Goal: Transaction & Acquisition: Purchase product/service

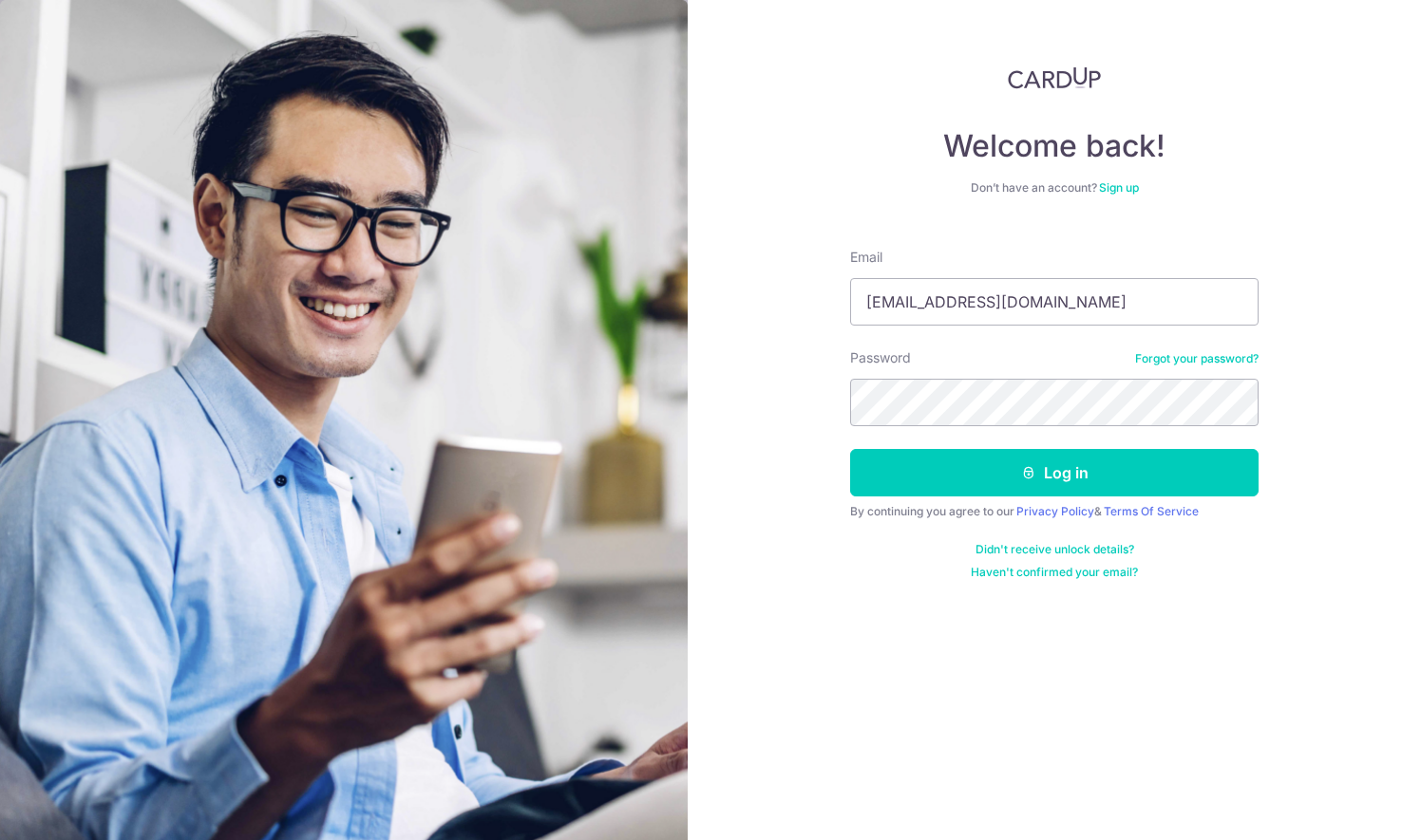
type input "[EMAIL_ADDRESS][DOMAIN_NAME]"
click at [1054, 473] on button "Log in" at bounding box center [1054, 473] width 408 height 48
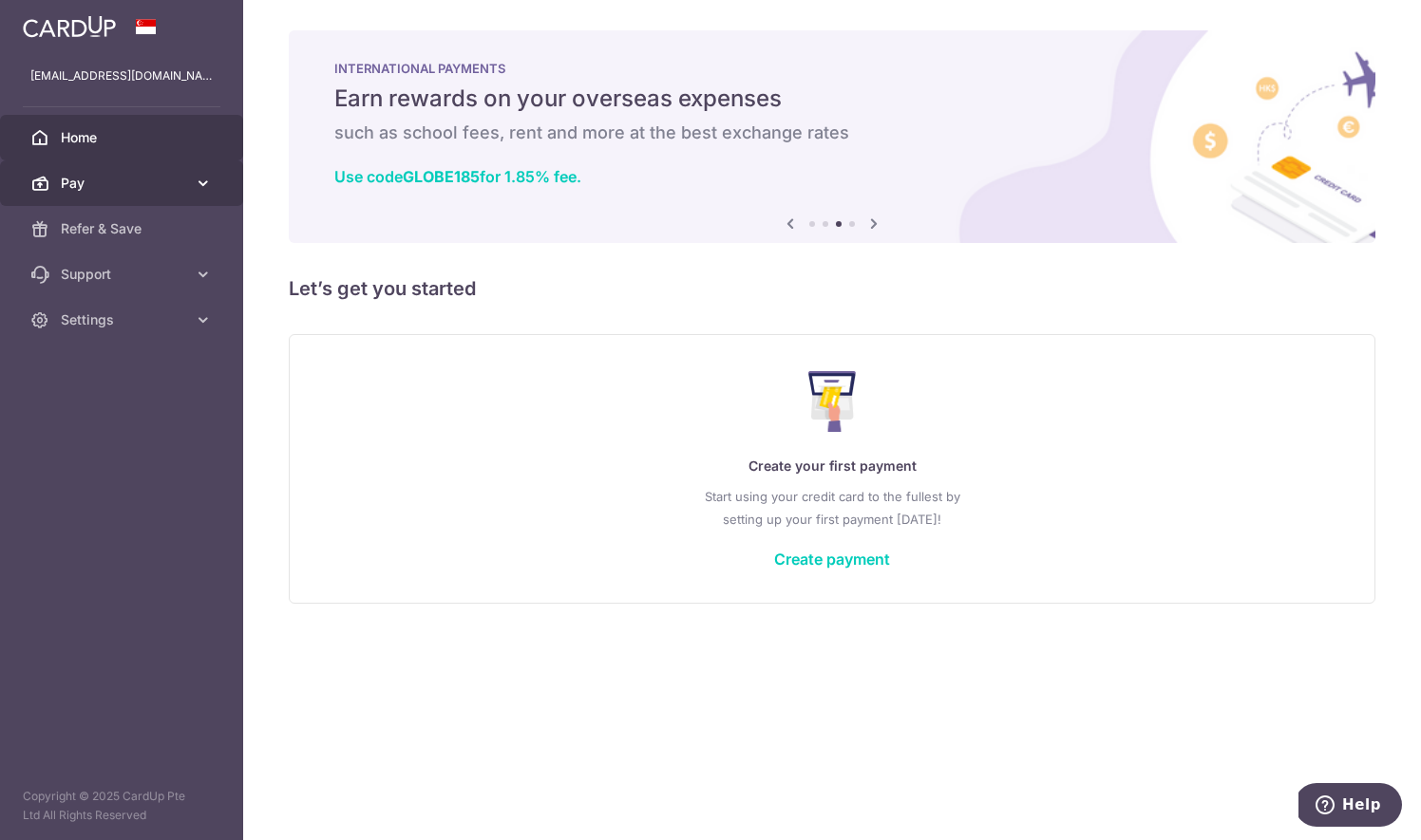
click at [139, 190] on span "Pay" at bounding box center [124, 184] width 126 height 19
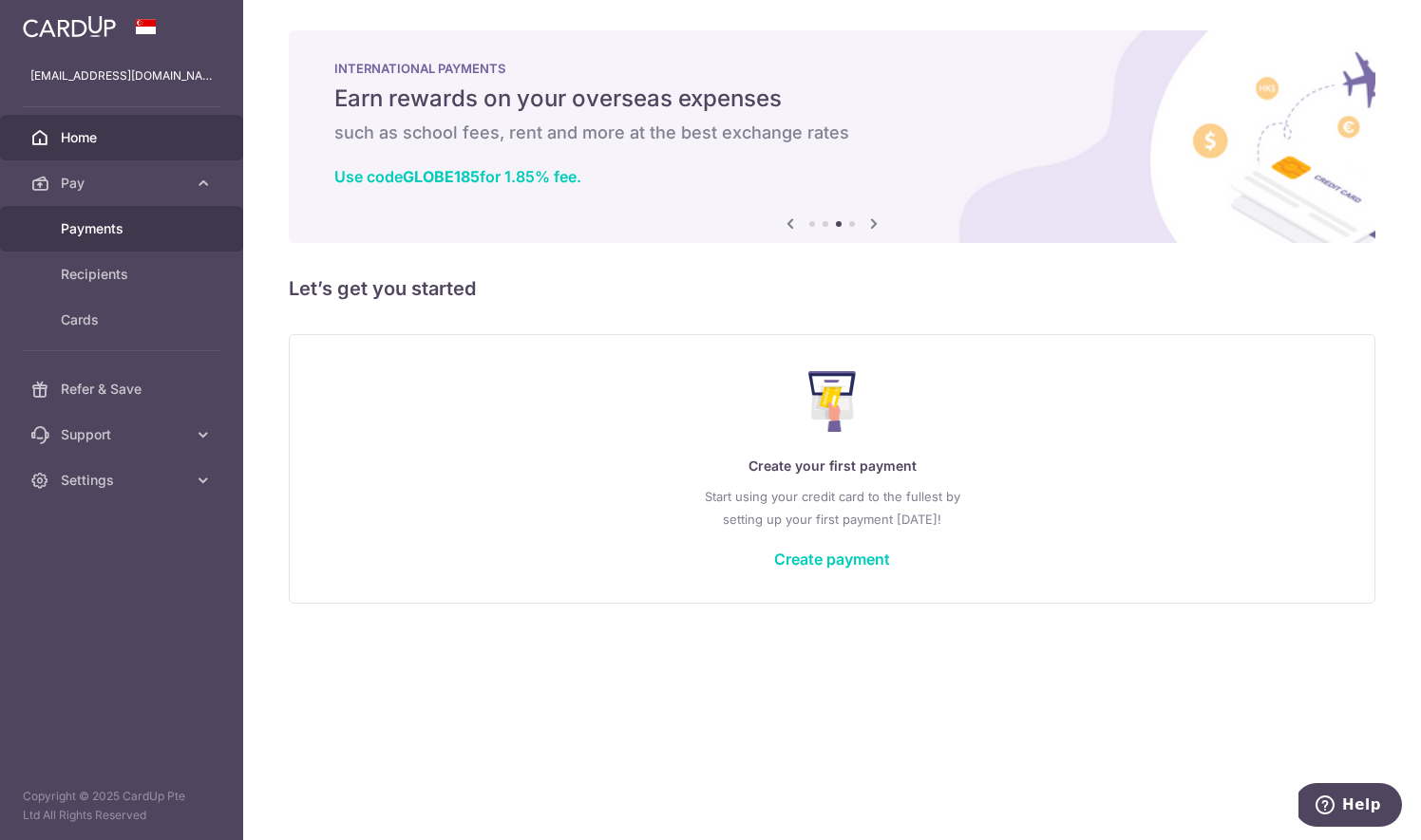
click at [120, 231] on span "Payments" at bounding box center [124, 228] width 126 height 19
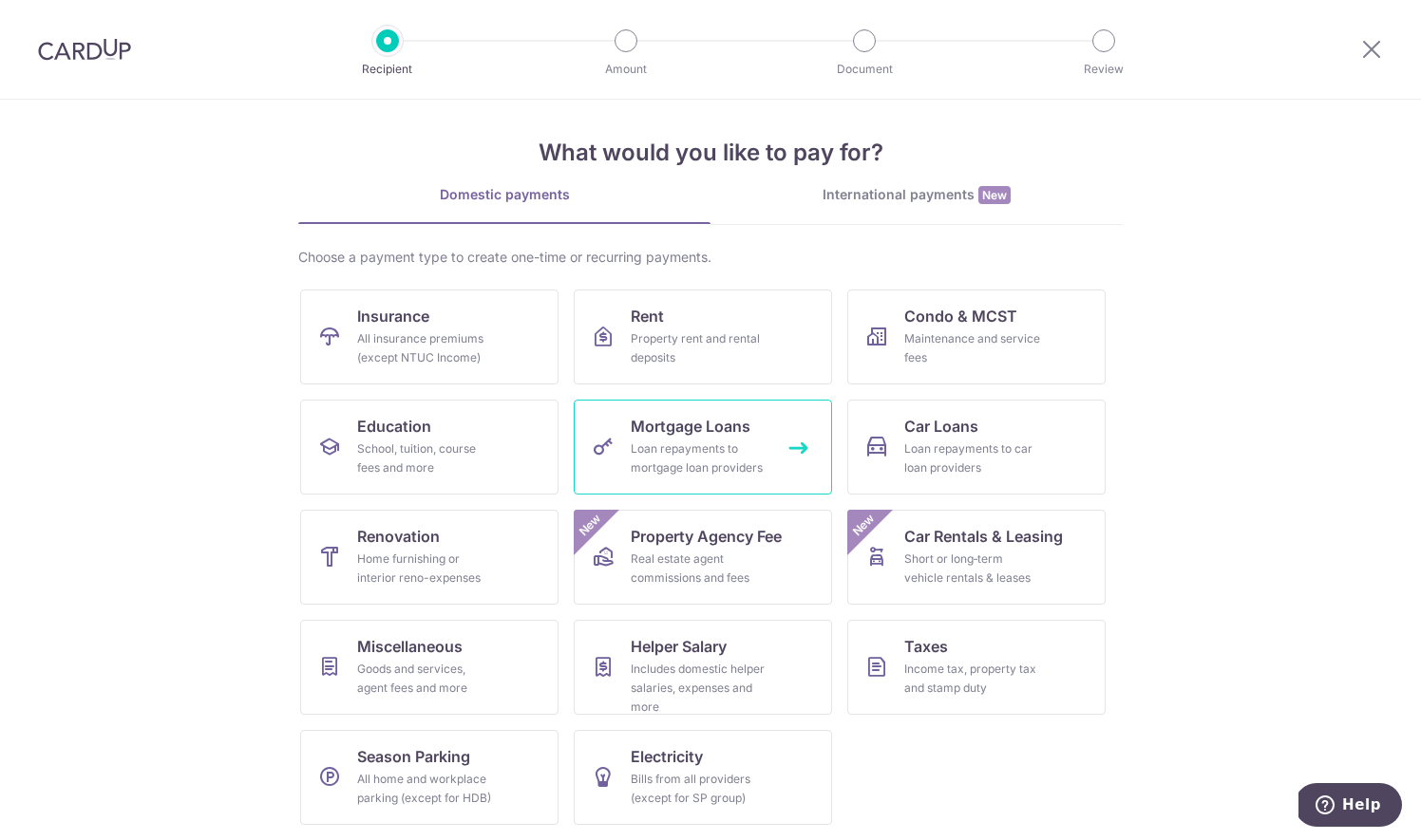
scroll to position [10, 0]
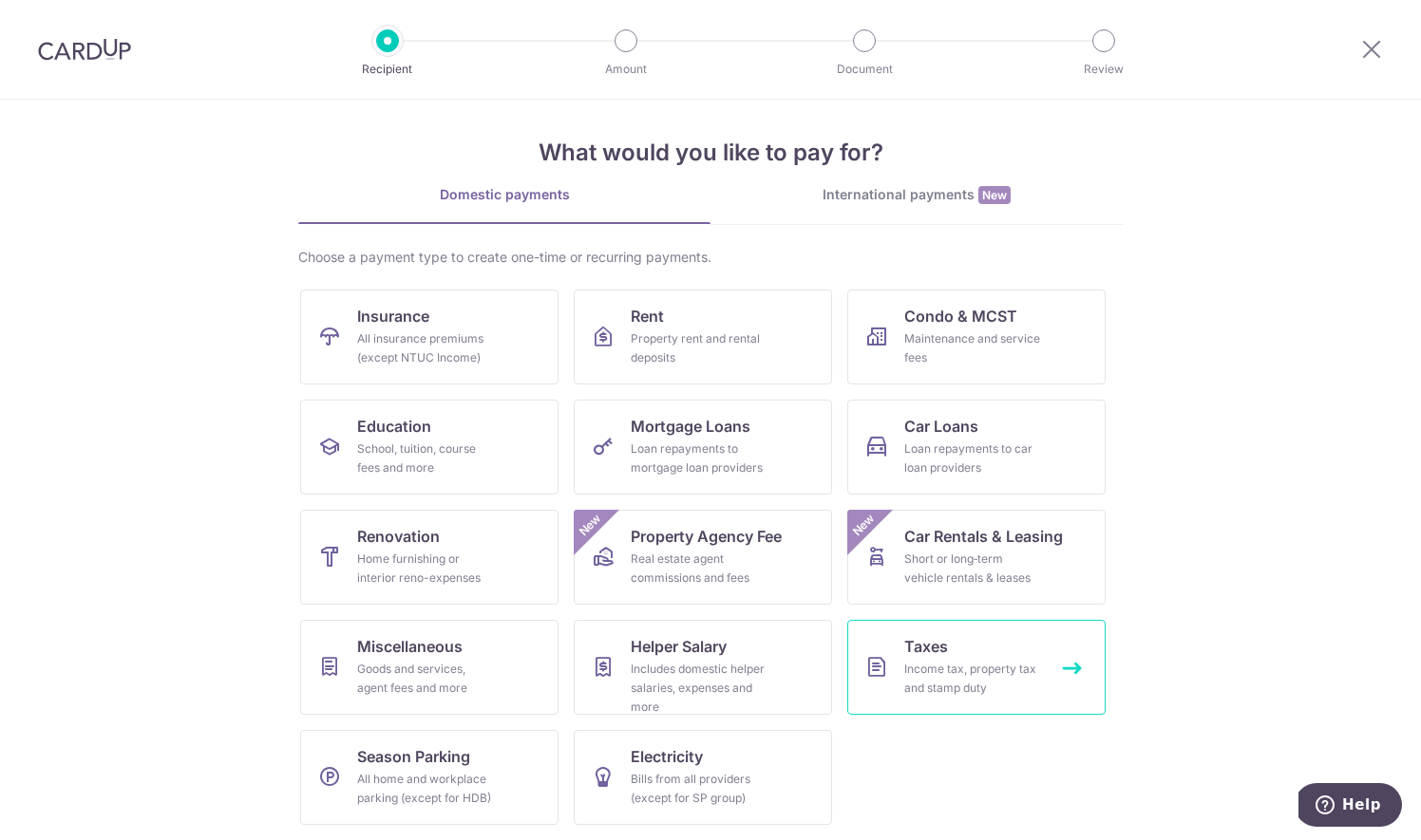
click at [953, 676] on div "Income tax, property tax and stamp duty" at bounding box center [973, 678] width 137 height 38
